Goal: Communication & Community: Share content

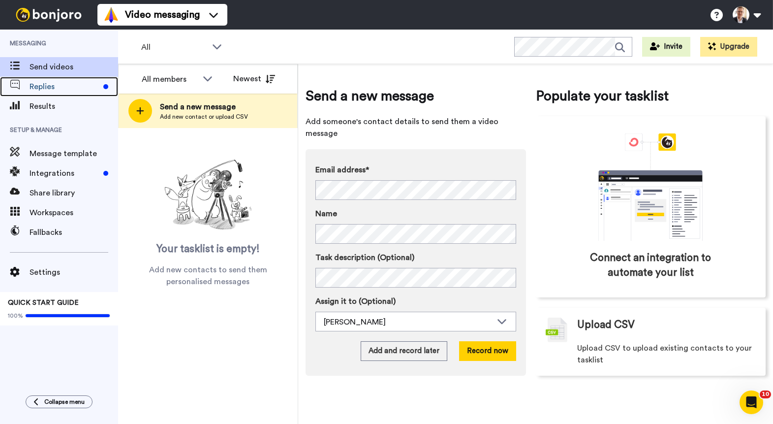
click at [52, 85] on span "Replies" at bounding box center [65, 87] width 70 height 12
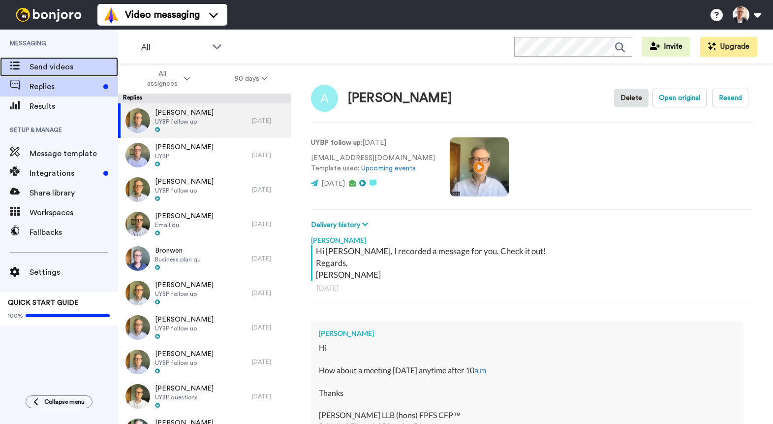
click at [61, 64] on span "Send videos" at bounding box center [74, 67] width 89 height 12
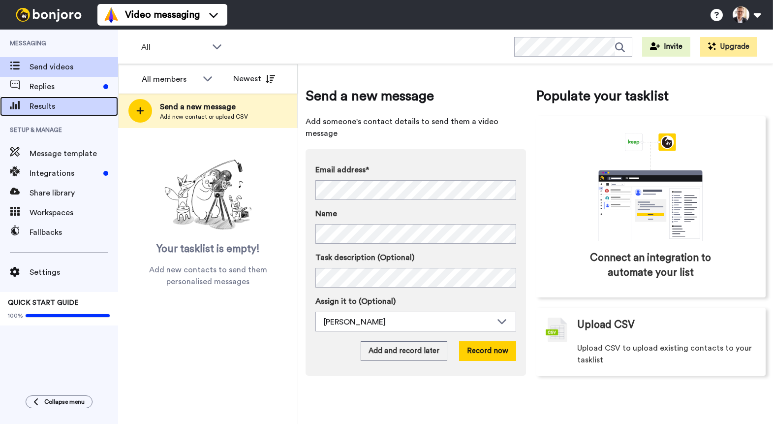
click at [40, 104] on span "Results" at bounding box center [74, 106] width 89 height 12
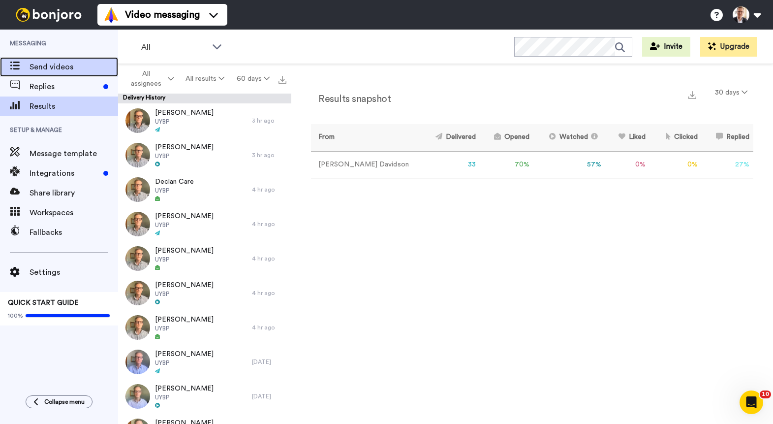
click at [49, 63] on span "Send videos" at bounding box center [74, 67] width 89 height 12
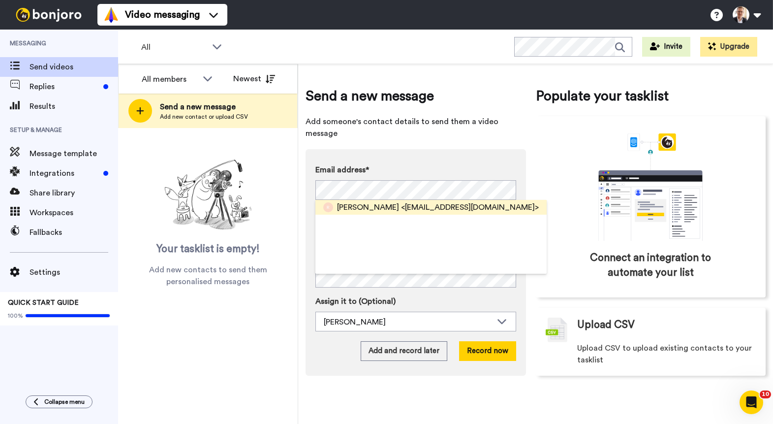
click at [346, 201] on span "Rob Starling" at bounding box center [368, 207] width 62 height 12
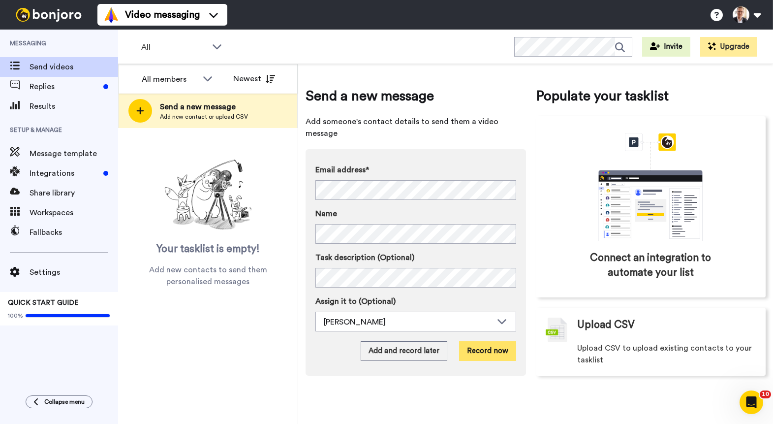
click at [489, 341] on button "Record now" at bounding box center [487, 351] width 57 height 20
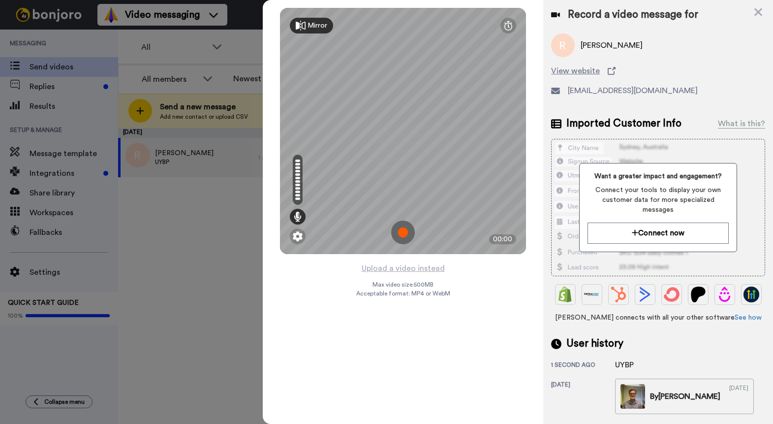
click at [401, 231] on img at bounding box center [403, 232] width 24 height 24
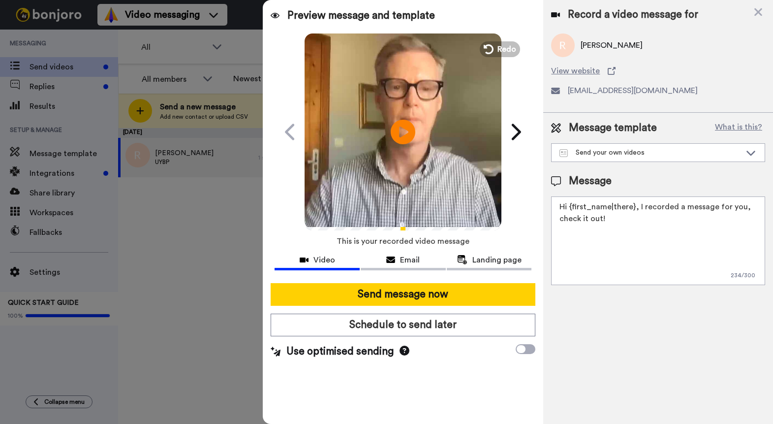
click at [633, 208] on textarea "Hi {first_name|there}, I recorded a message for you, check it out!" at bounding box center [658, 240] width 214 height 89
click at [747, 206] on textarea "Hi Rob, I recorded a message for you. Check it out!" at bounding box center [658, 240] width 214 height 89
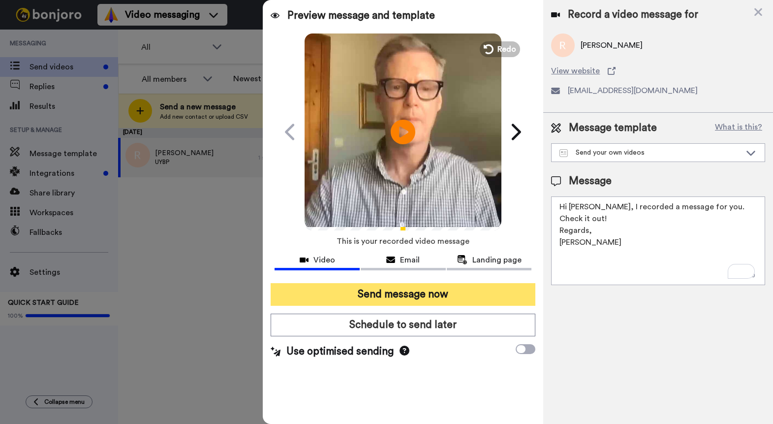
type textarea "Hi Rob, I recorded a message for you. Check it out! Regards, Brett"
click at [434, 294] on button "Send message now" at bounding box center [403, 294] width 265 height 23
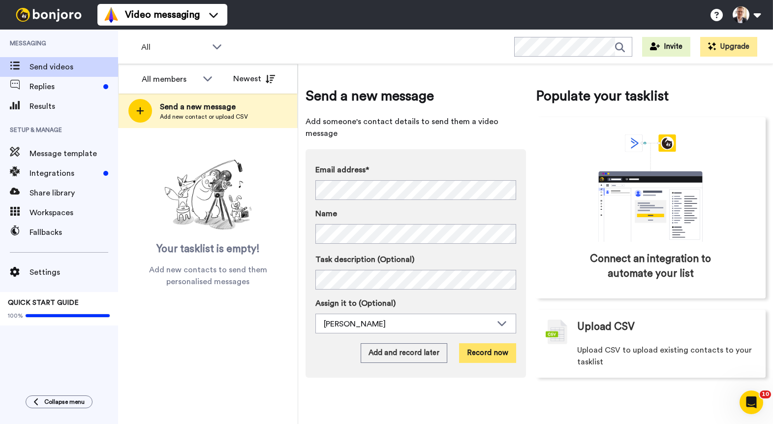
click at [486, 343] on button "Record now" at bounding box center [487, 353] width 57 height 20
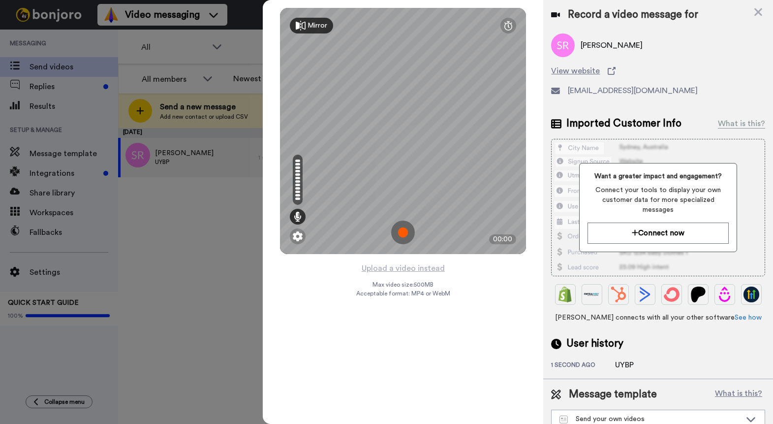
click at [405, 230] on img at bounding box center [403, 232] width 24 height 24
click at [403, 223] on img at bounding box center [403, 232] width 24 height 24
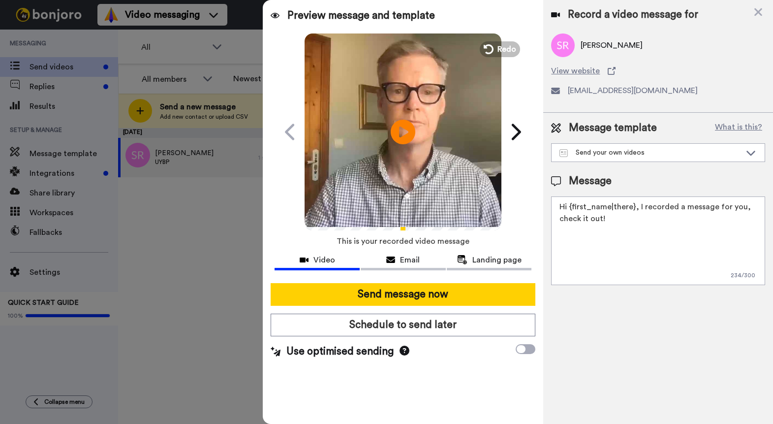
click at [633, 208] on textarea "Hi {first_name|there}, I recorded a message for you, check it out!" at bounding box center [658, 240] width 214 height 89
click at [705, 208] on textarea "Hi Simon, I recorded a message for you, check it out!" at bounding box center [658, 240] width 214 height 89
click at [752, 209] on textarea "Hi Simon, I recorded a message for you. Check it out!" at bounding box center [658, 240] width 214 height 89
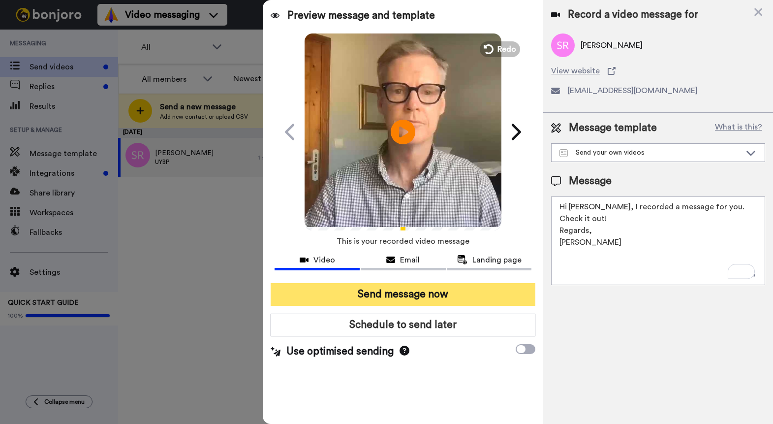
type textarea "Hi Simon, I recorded a message for you. Check it out! Regards, Brett"
click at [415, 292] on button "Send message now" at bounding box center [403, 294] width 265 height 23
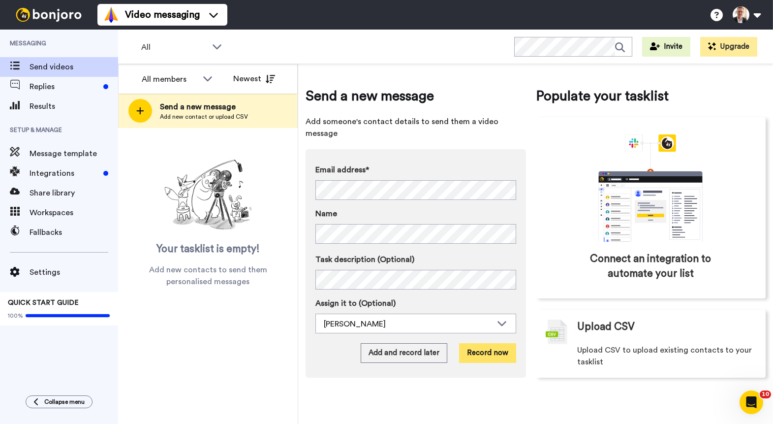
click at [505, 343] on button "Record now" at bounding box center [487, 353] width 57 height 20
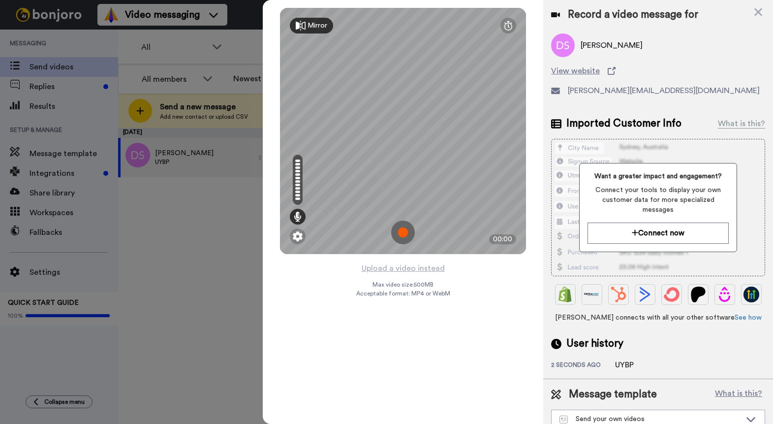
click at [408, 229] on img at bounding box center [403, 232] width 24 height 24
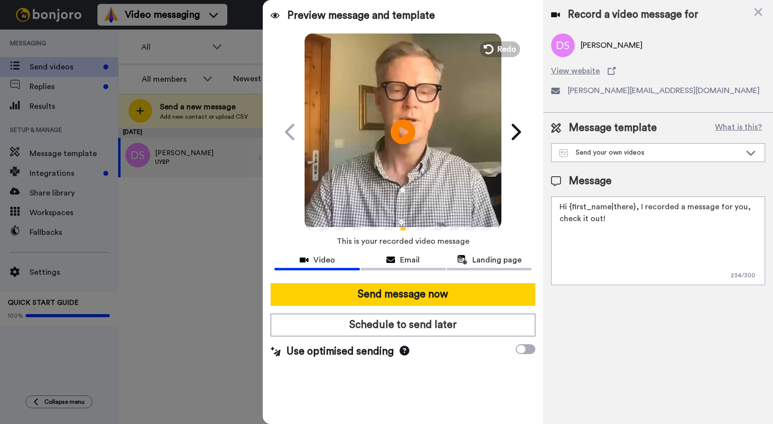
click at [632, 209] on textarea "Hi {first_name|there}, I recorded a message for you, check it out!" at bounding box center [658, 240] width 214 height 89
click at [708, 206] on textarea "Hi Darren, I recorded a message for you, check it out!" at bounding box center [658, 240] width 214 height 89
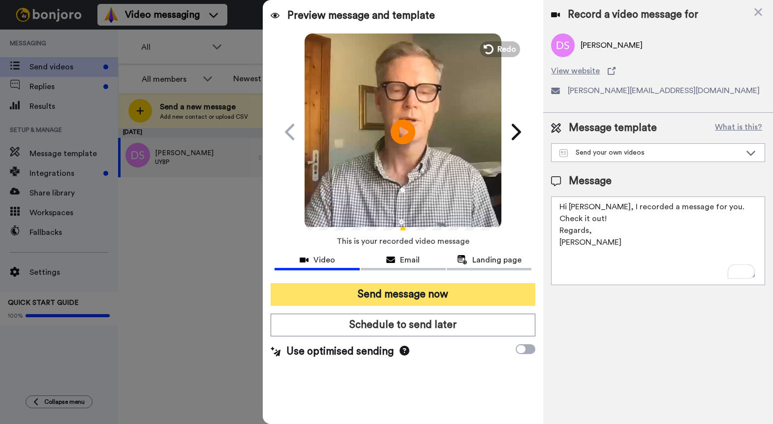
type textarea "Hi Darren, I recorded a message for you. Check it out! Regards, Brett"
click at [402, 298] on button "Send message now" at bounding box center [403, 294] width 265 height 23
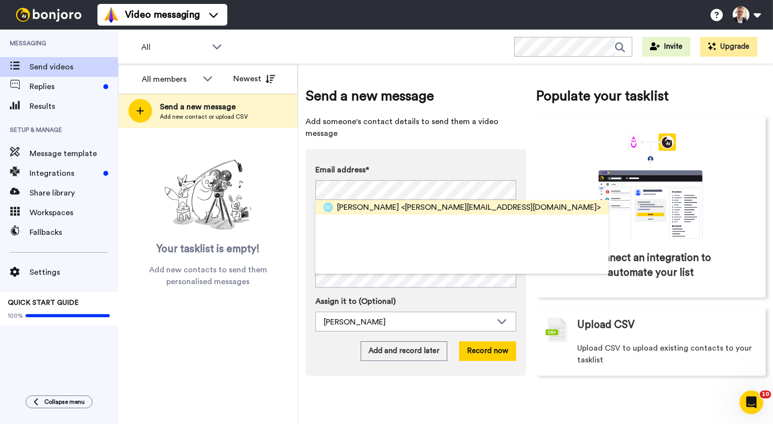
click at [345, 201] on span "[PERSON_NAME]" at bounding box center [368, 207] width 62 height 12
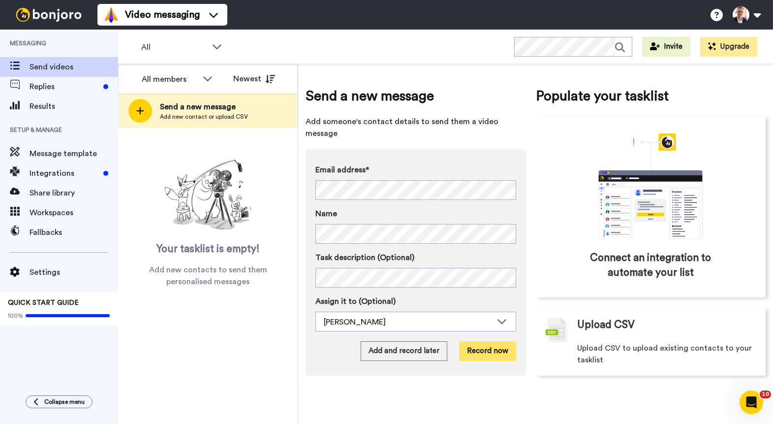
click at [489, 341] on button "Record now" at bounding box center [487, 351] width 57 height 20
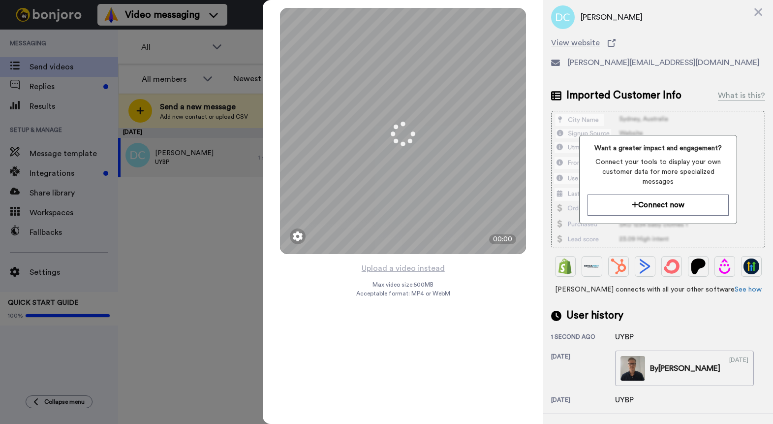
scroll to position [37, 0]
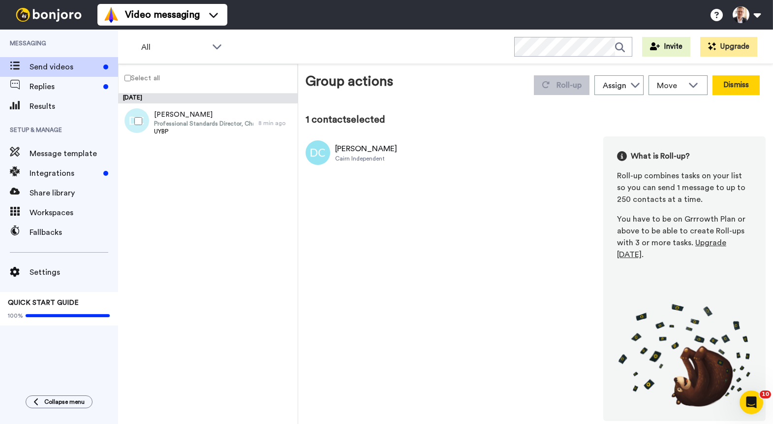
click at [728, 87] on button "Dismiss" at bounding box center [735, 85] width 47 height 20
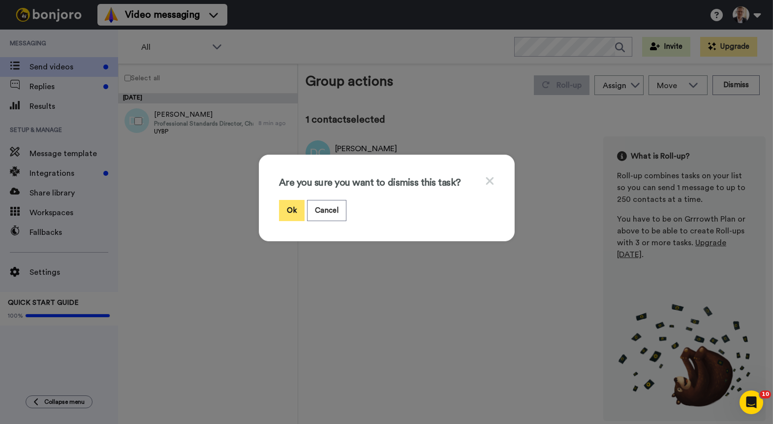
click at [291, 207] on button "Ok" at bounding box center [292, 210] width 26 height 21
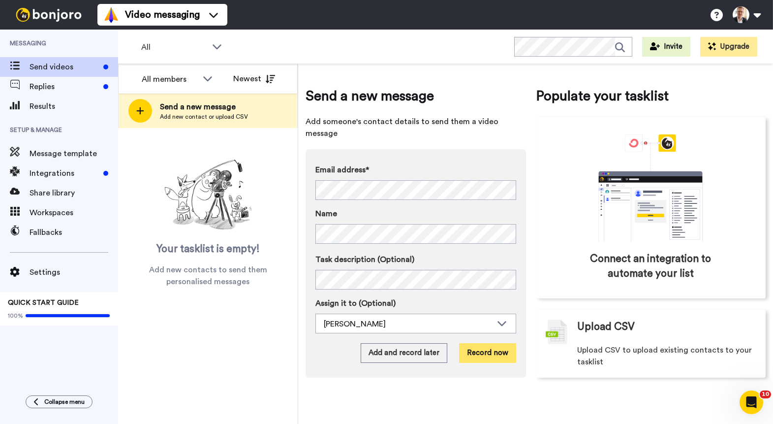
click at [485, 343] on button "Record now" at bounding box center [487, 353] width 57 height 20
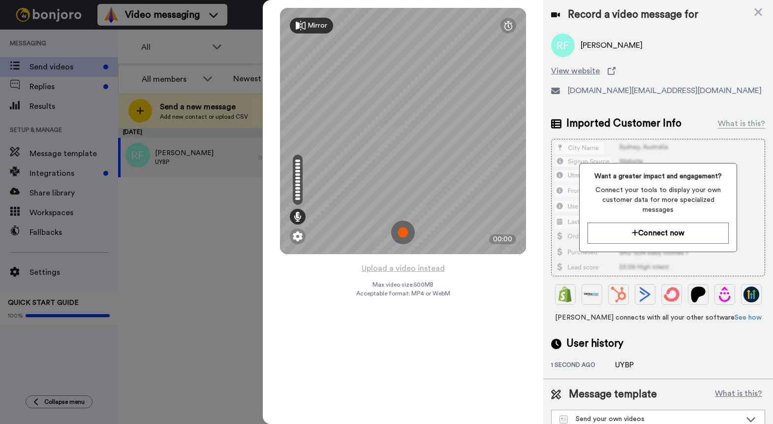
click at [406, 232] on img at bounding box center [403, 232] width 24 height 24
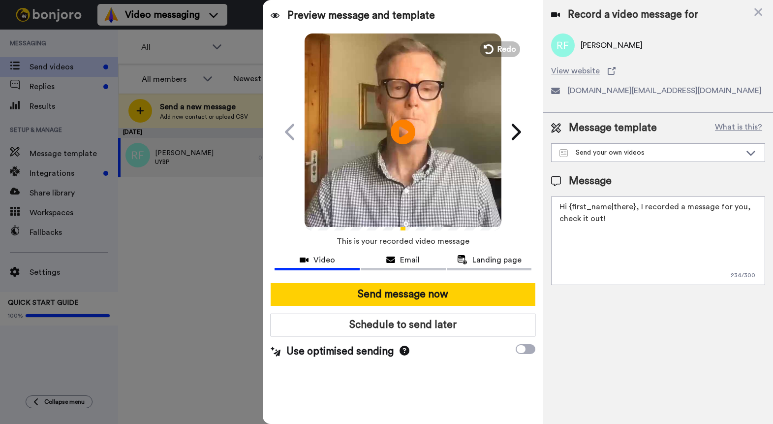
click at [633, 207] on textarea "Hi {first_name|there}, I recorded a message for you, check it out!" at bounding box center [658, 240] width 214 height 89
click at [701, 210] on textarea "Hi [PERSON_NAME], I recorded a message for you, check it out!" at bounding box center [658, 240] width 214 height 89
click at [754, 205] on textarea "Hi [PERSON_NAME], I recorded a message for you. Check it out!" at bounding box center [658, 240] width 214 height 89
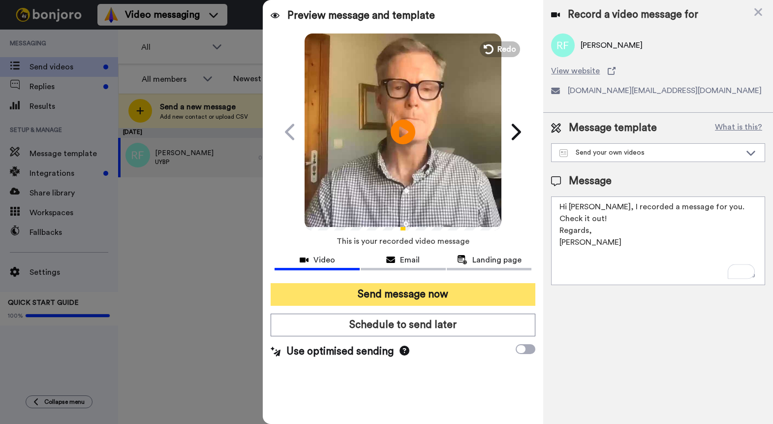
type textarea "Hi [PERSON_NAME], I recorded a message for you. Check it out! Regards, [PERSON_…"
click at [408, 296] on button "Send message now" at bounding box center [403, 294] width 265 height 23
